Goal: Book appointment/travel/reservation

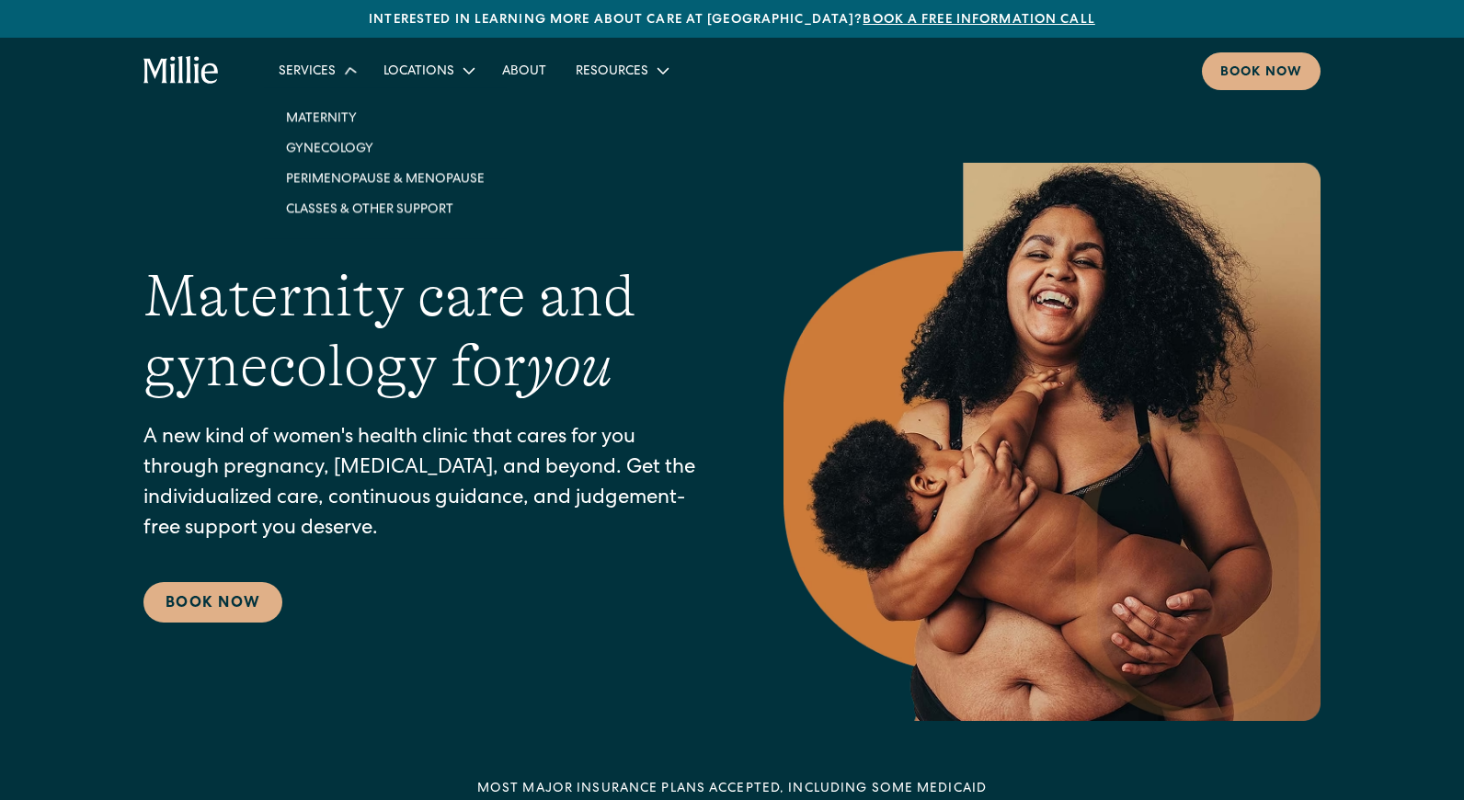
click at [340, 75] on icon at bounding box center [350, 70] width 25 height 25
click at [327, 75] on div "Services" at bounding box center [307, 72] width 57 height 19
click at [332, 125] on link "Maternity" at bounding box center [385, 115] width 228 height 30
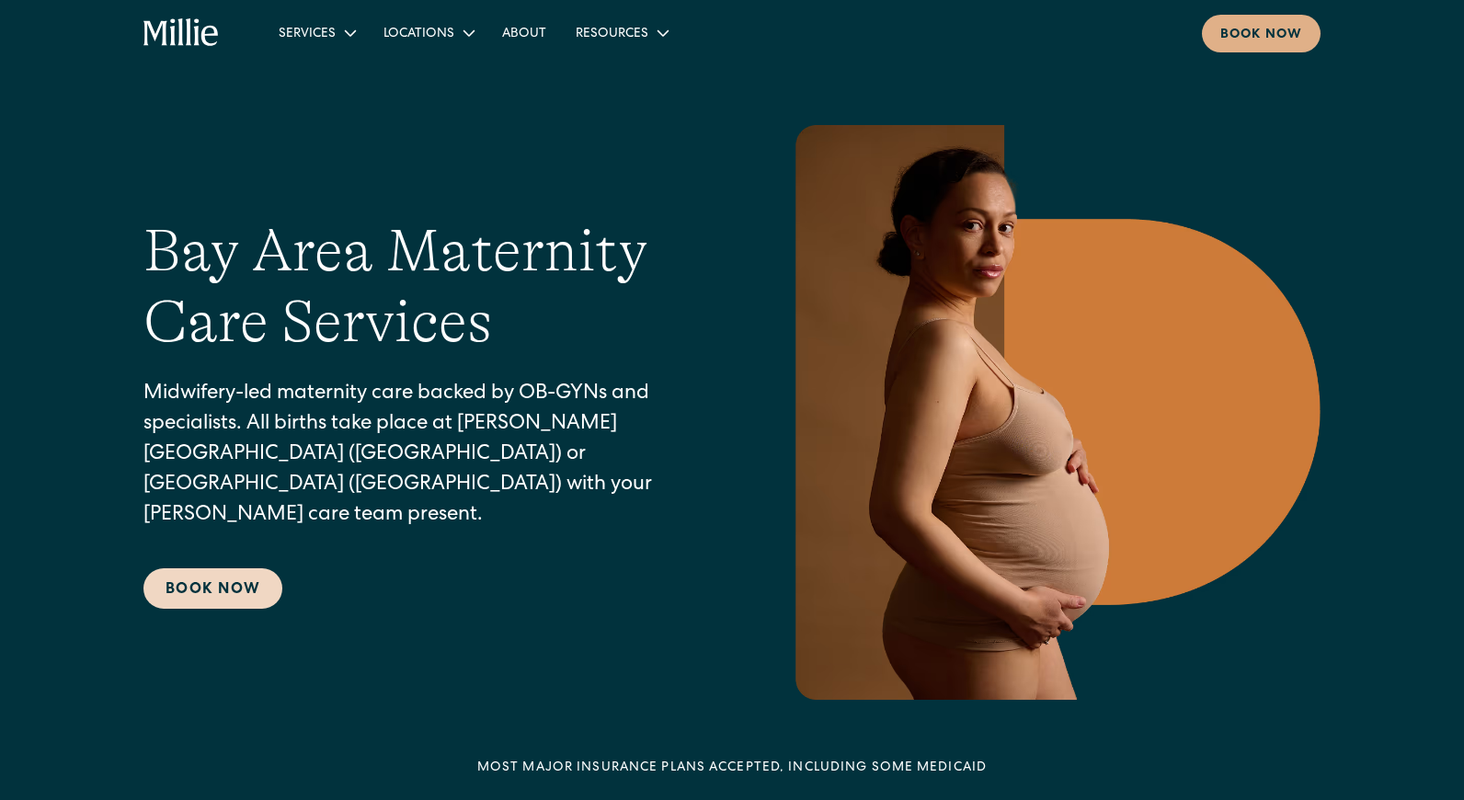
click at [228, 569] on link "Book Now" at bounding box center [213, 589] width 139 height 40
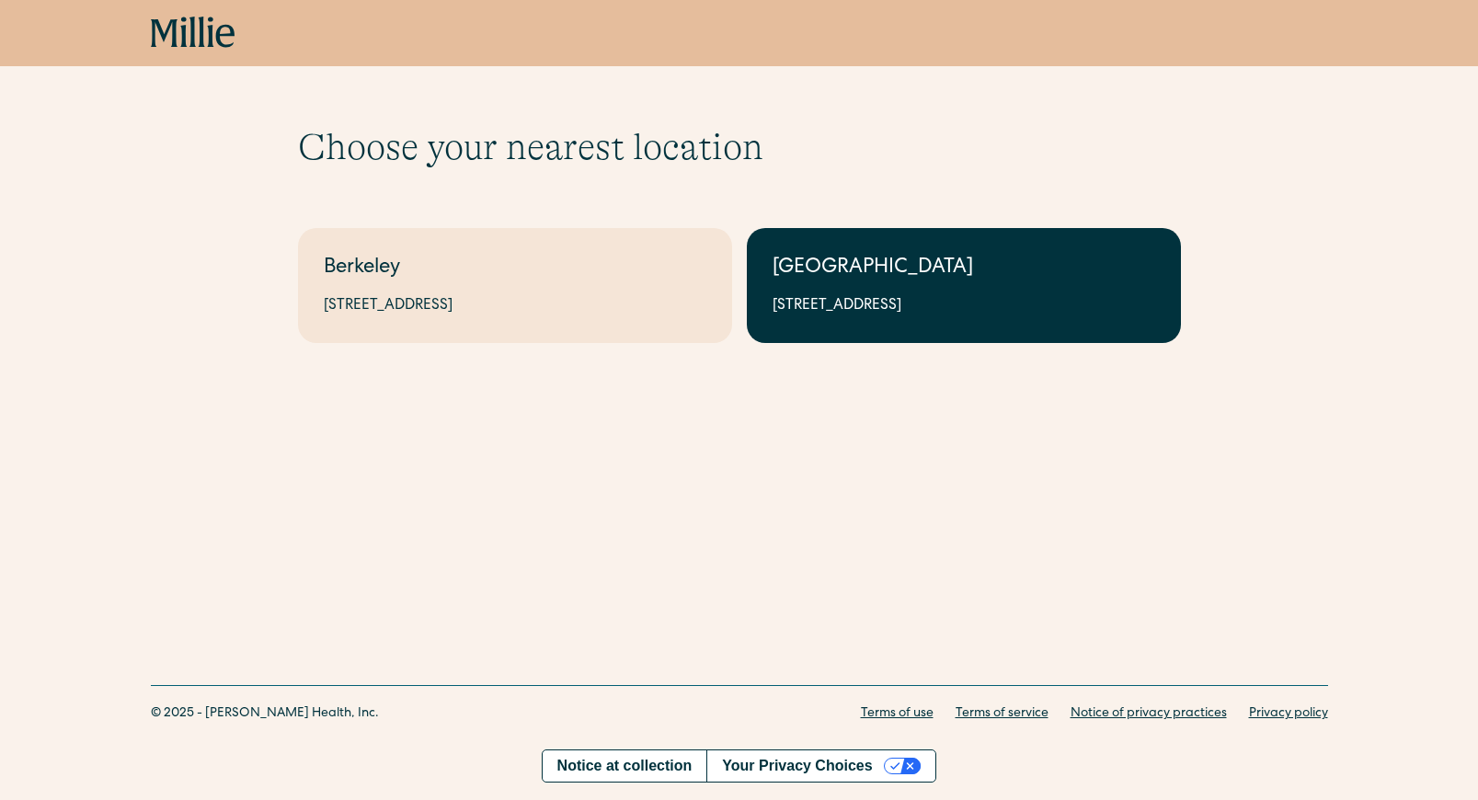
click at [854, 285] on link "South Bay 1471 Saratoga Ave, Suite 101, San Jose, CA 95129" at bounding box center [964, 285] width 434 height 115
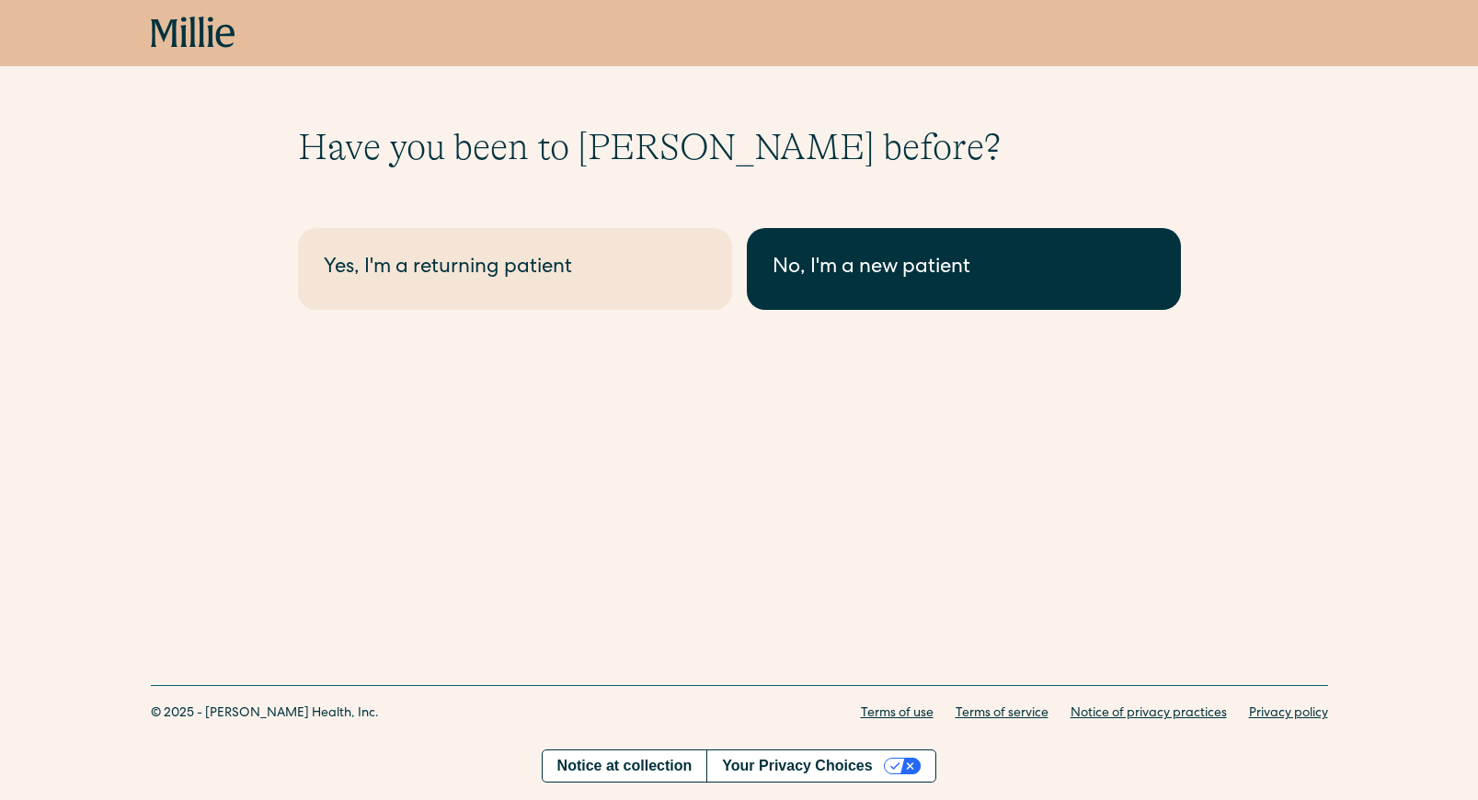
click at [925, 258] on div "No, I'm a new patient" at bounding box center [964, 269] width 383 height 30
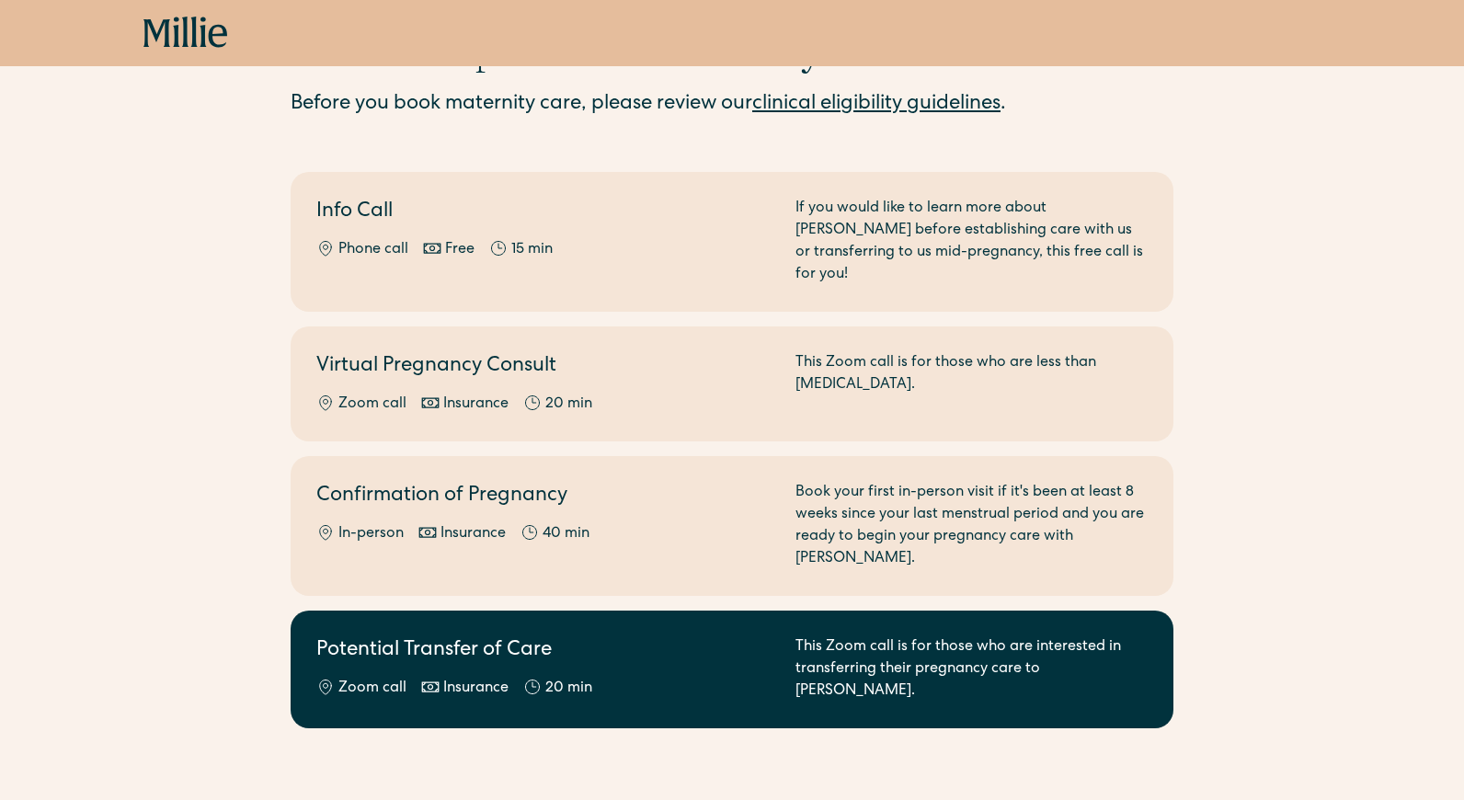
scroll to position [126, 0]
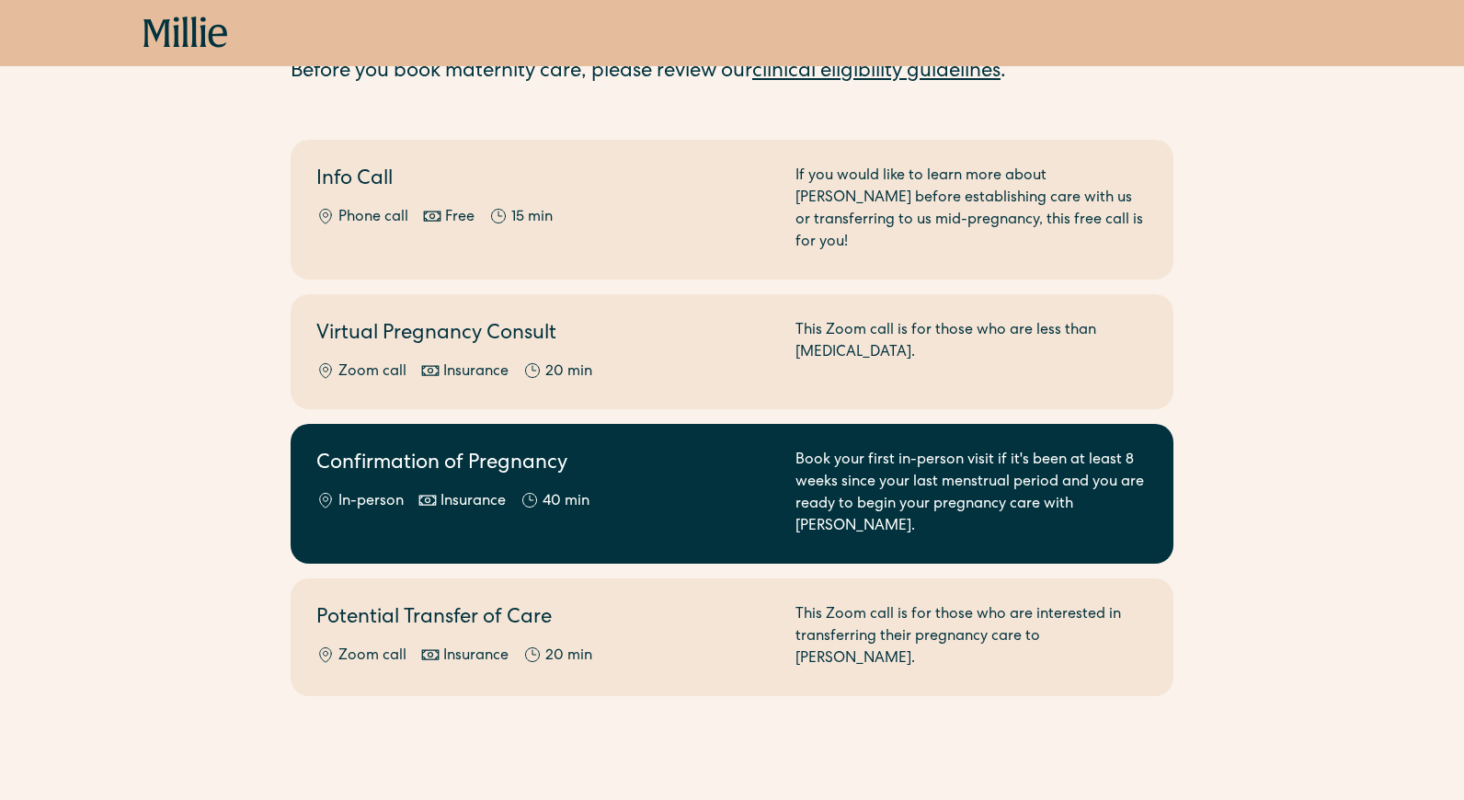
click at [700, 491] on div "In-person Insurance 40 min" at bounding box center [544, 502] width 457 height 22
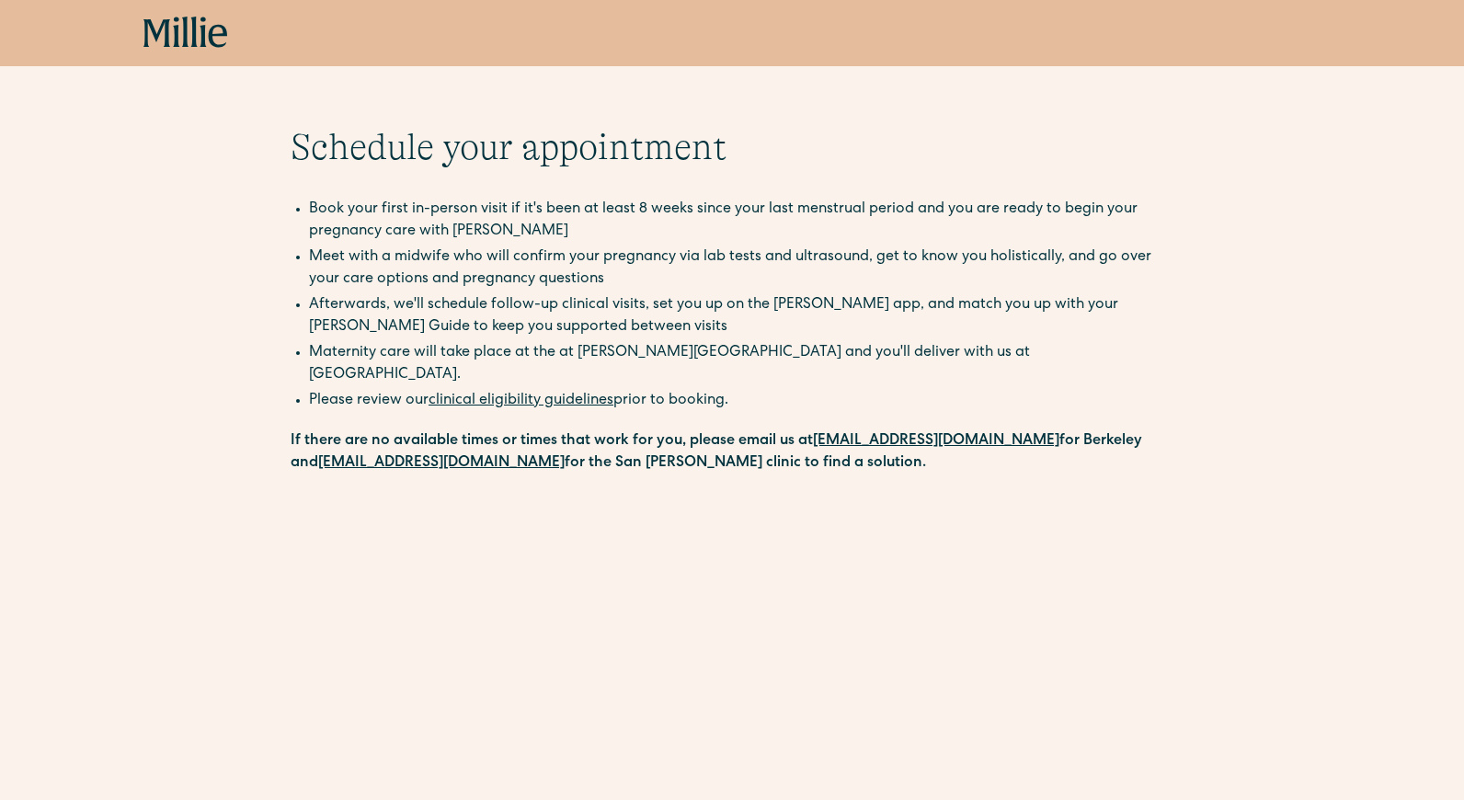
click at [176, 21] on icon at bounding box center [176, 32] width 6 height 30
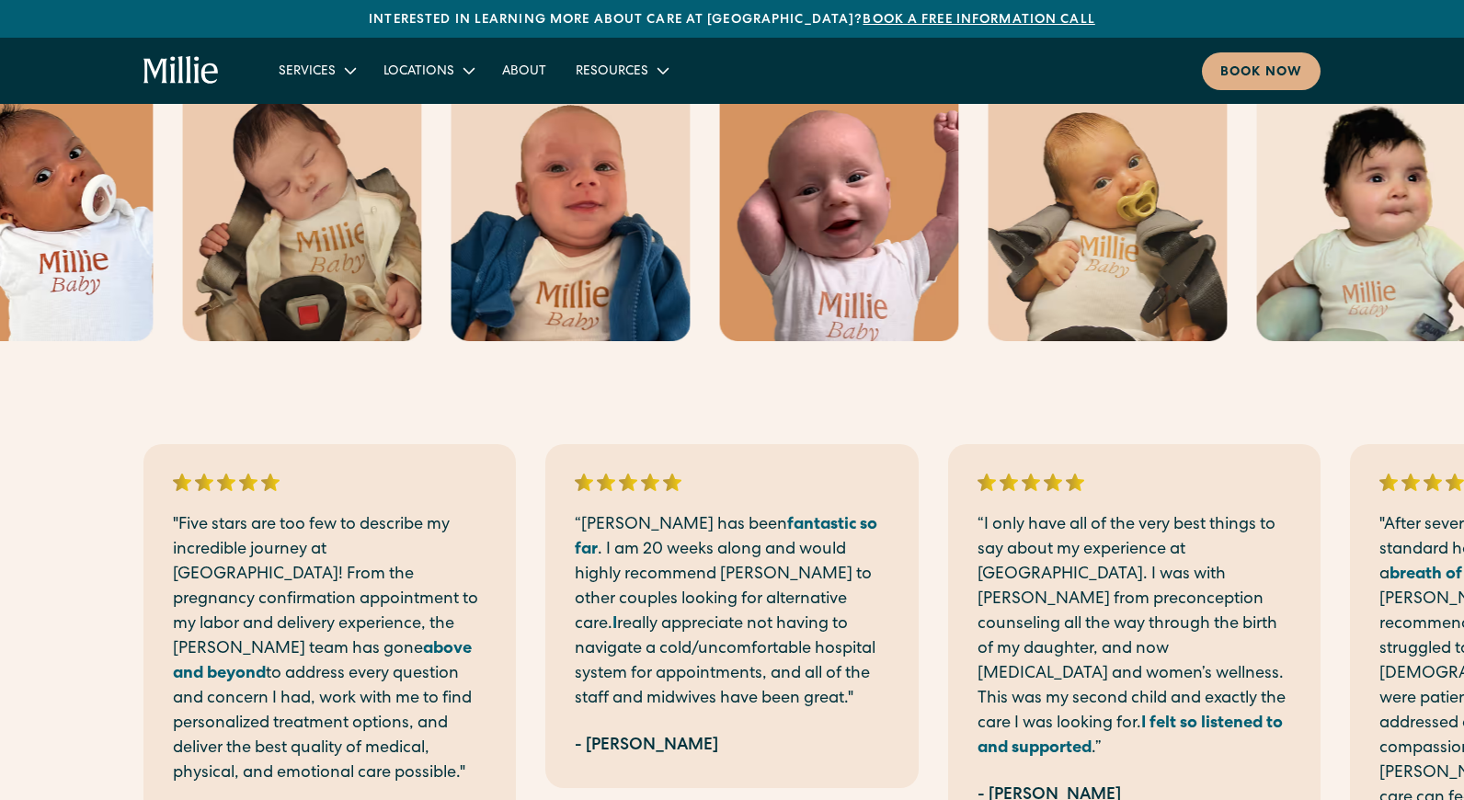
scroll to position [4129, 0]
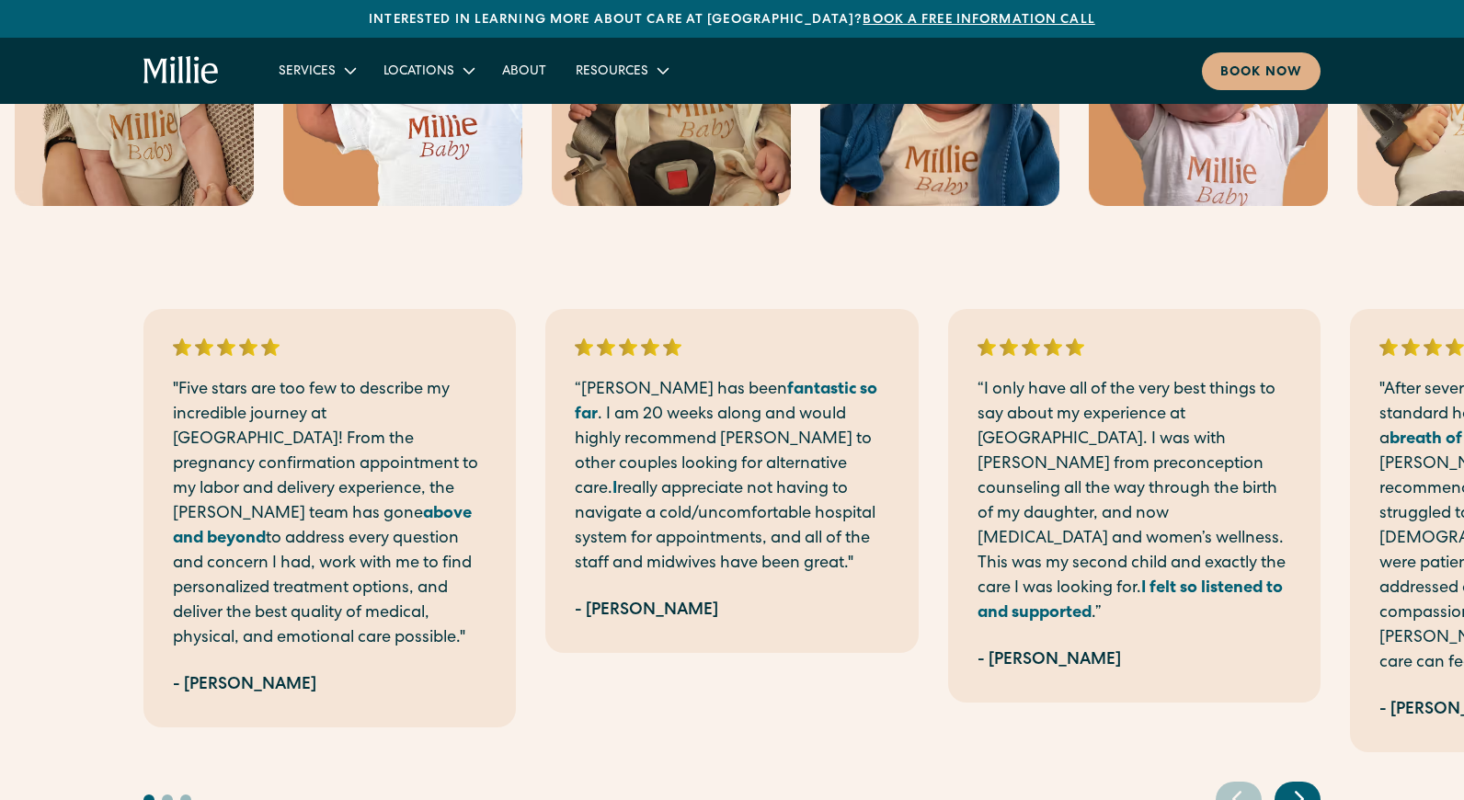
click at [1295, 785] on icon "Next slide" at bounding box center [1300, 799] width 28 height 29
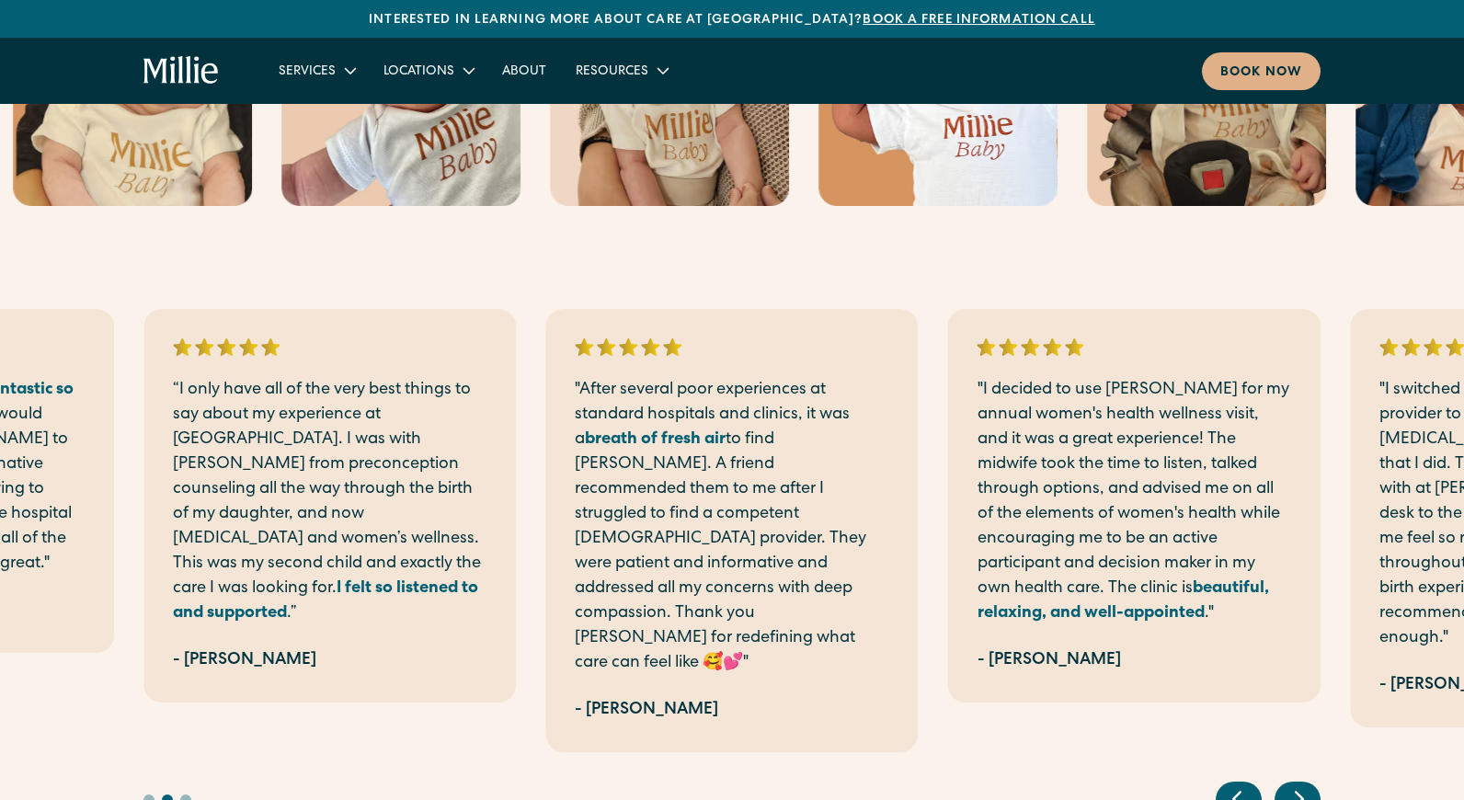
click at [1295, 785] on icon "Next slide" at bounding box center [1300, 799] width 28 height 29
